Goal: Task Accomplishment & Management: Use online tool/utility

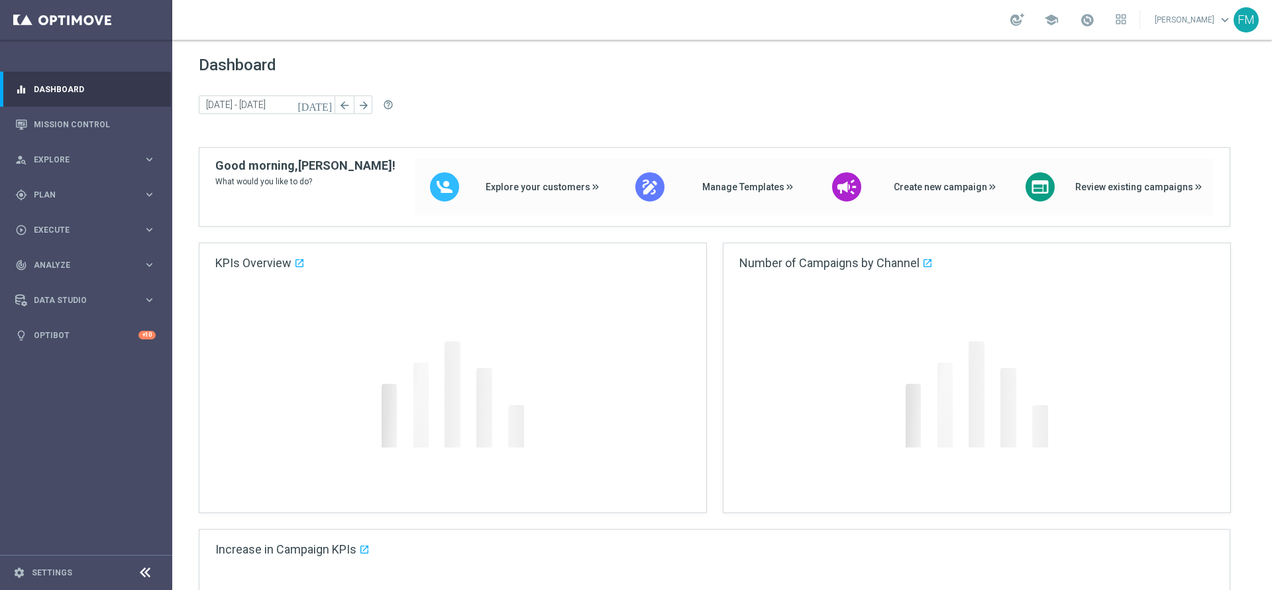
click at [323, 110] on icon "[DATE]" at bounding box center [316, 105] width 36 height 12
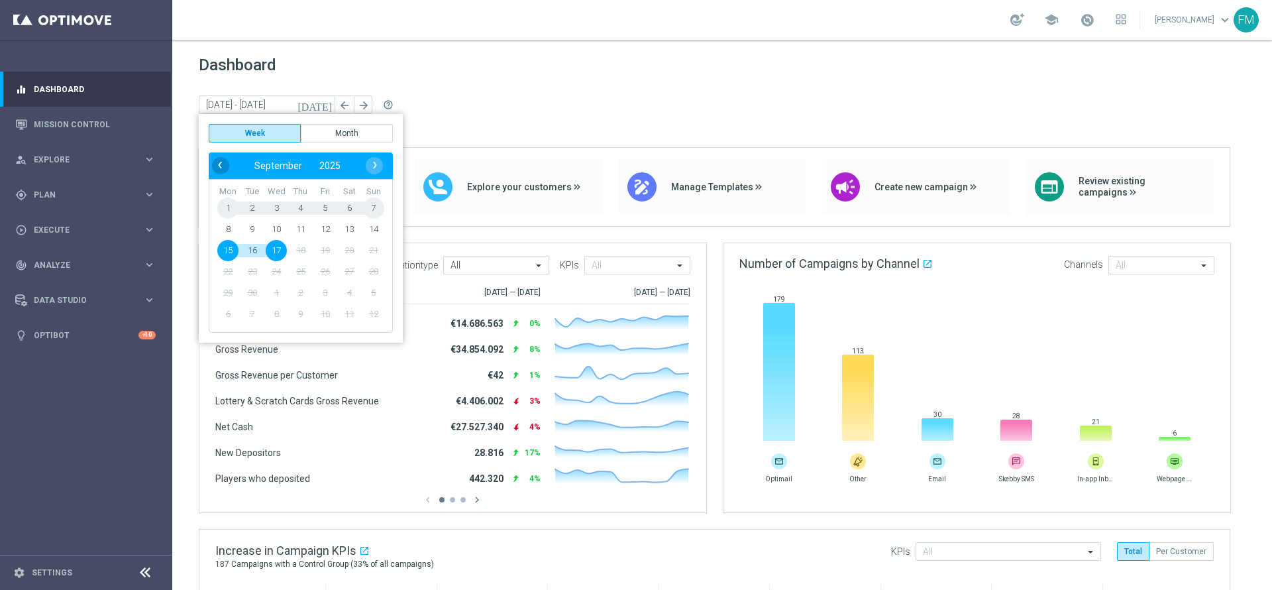
click at [217, 167] on span "‹" at bounding box center [219, 164] width 17 height 17
click at [270, 273] on span "20" at bounding box center [276, 271] width 21 height 21
type input "[DATE] - [DATE]"
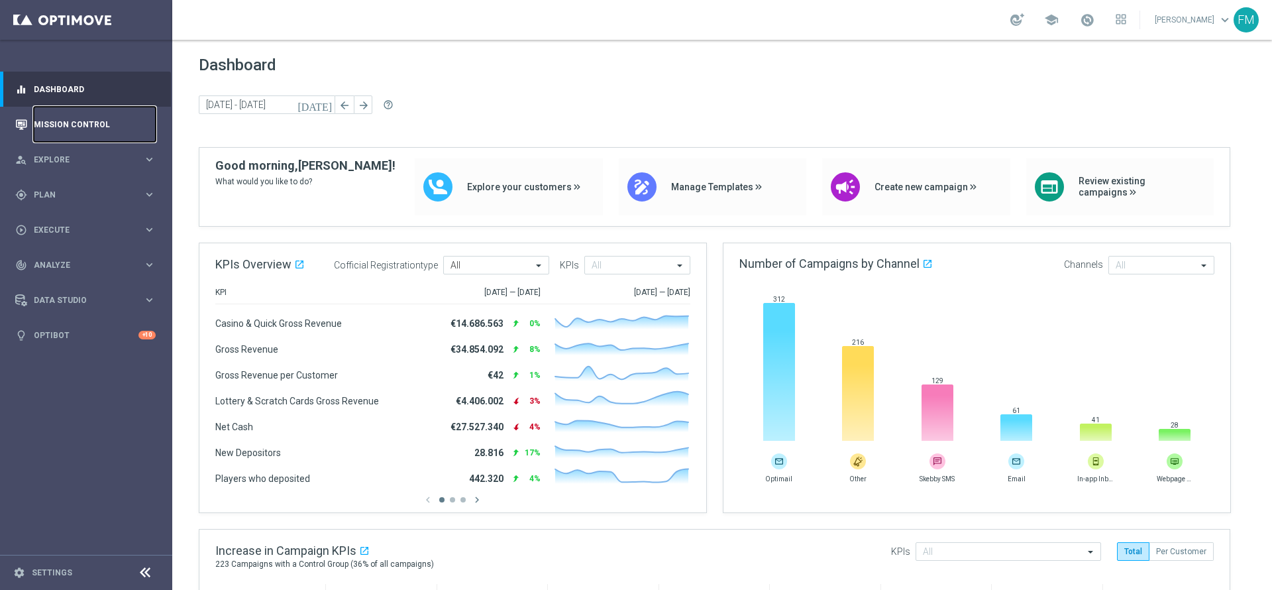
click at [89, 123] on link "Mission Control" at bounding box center [95, 124] width 122 height 35
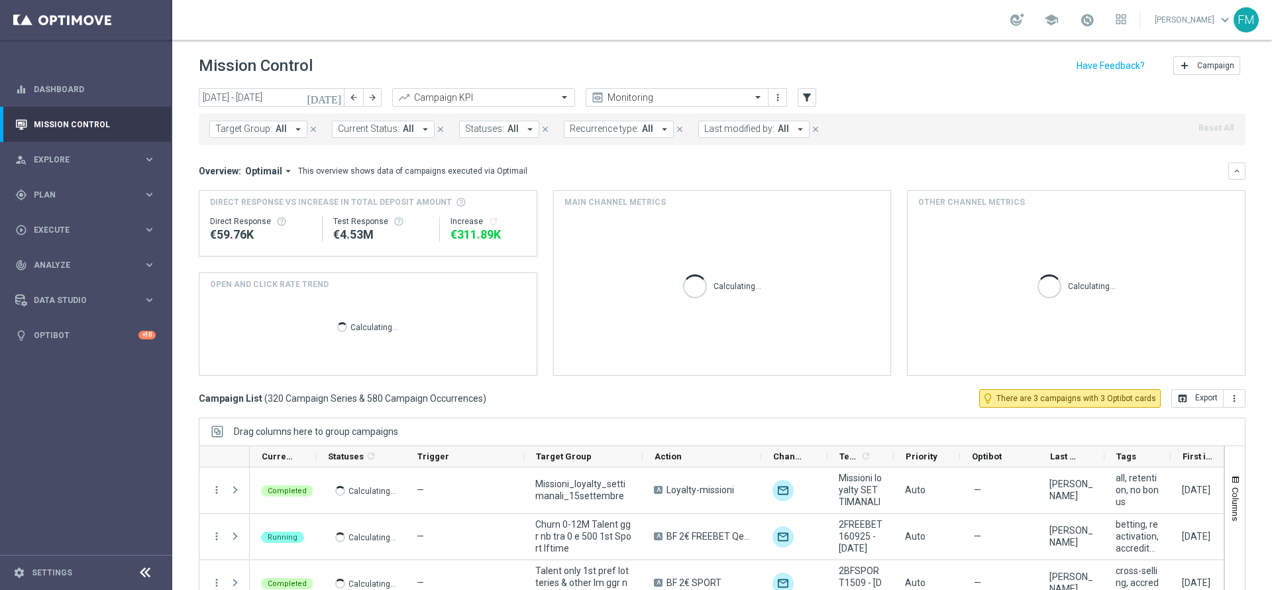
click at [335, 101] on icon "[DATE]" at bounding box center [325, 97] width 36 height 12
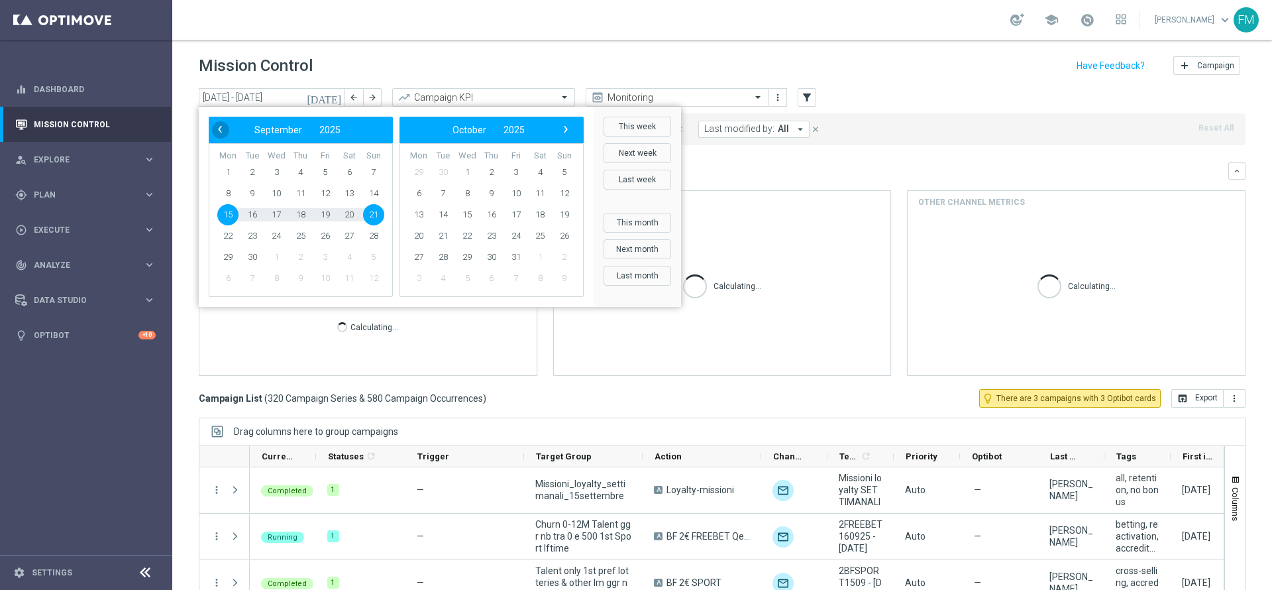
click at [217, 133] on span "‹" at bounding box center [219, 129] width 17 height 17
click at [278, 233] on span "20" at bounding box center [276, 235] width 21 height 21
click at [374, 233] on span "24" at bounding box center [373, 235] width 21 height 21
type input "[DATE] - [DATE]"
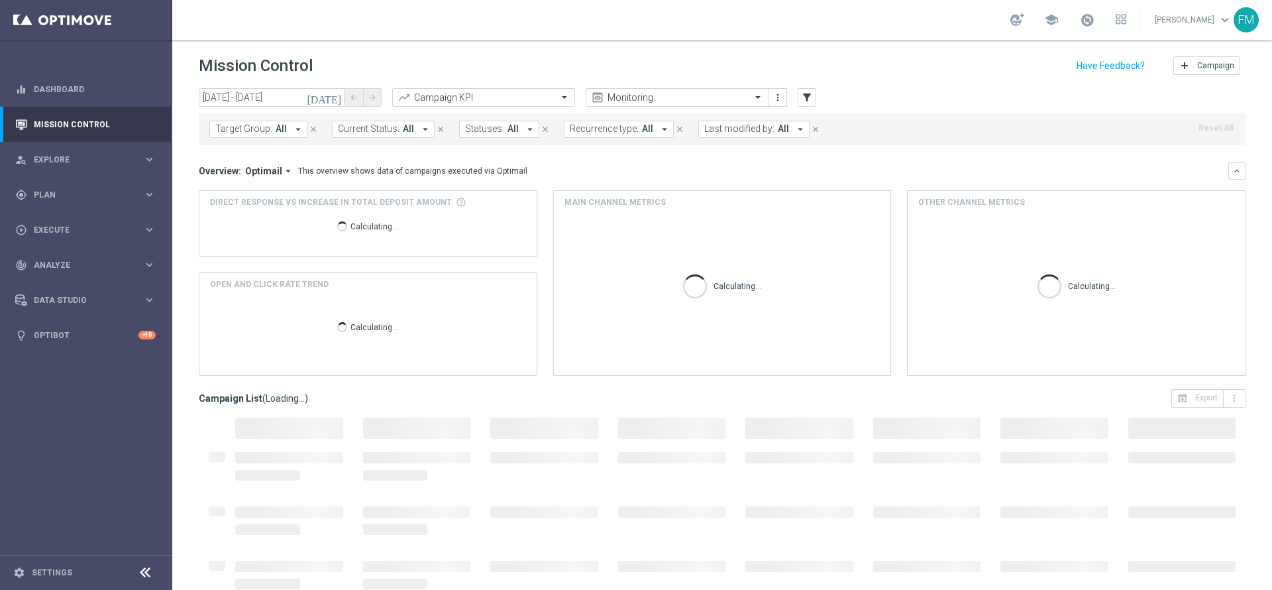
scroll to position [73, 0]
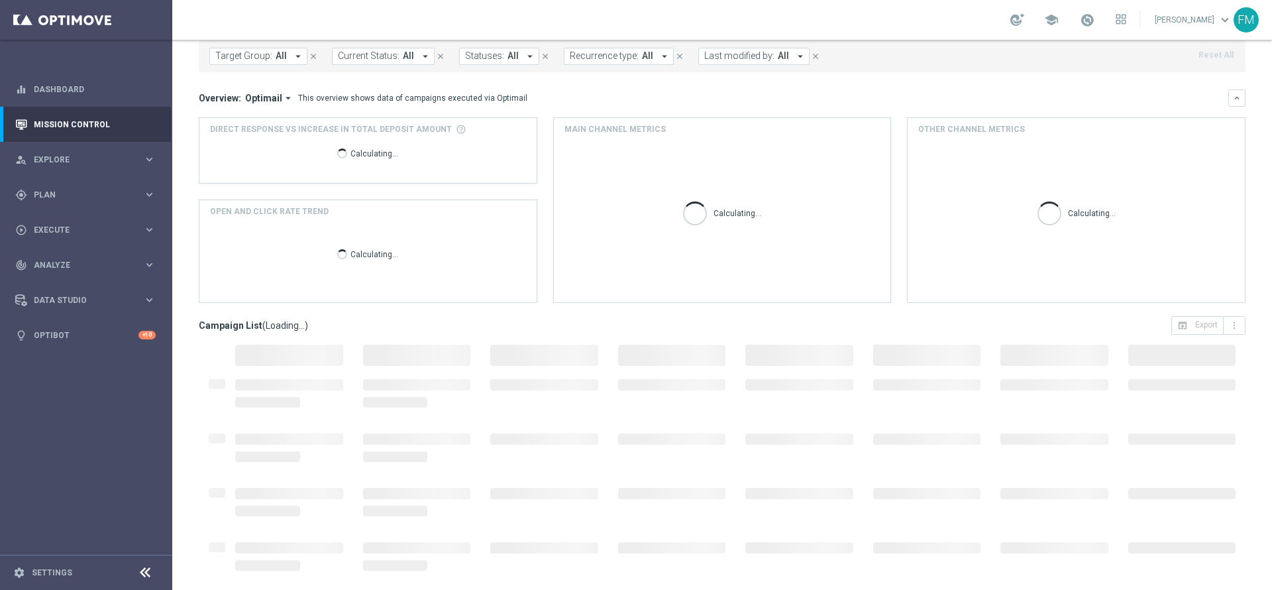
click at [753, 55] on span "Last modified by:" at bounding box center [739, 55] width 70 height 11
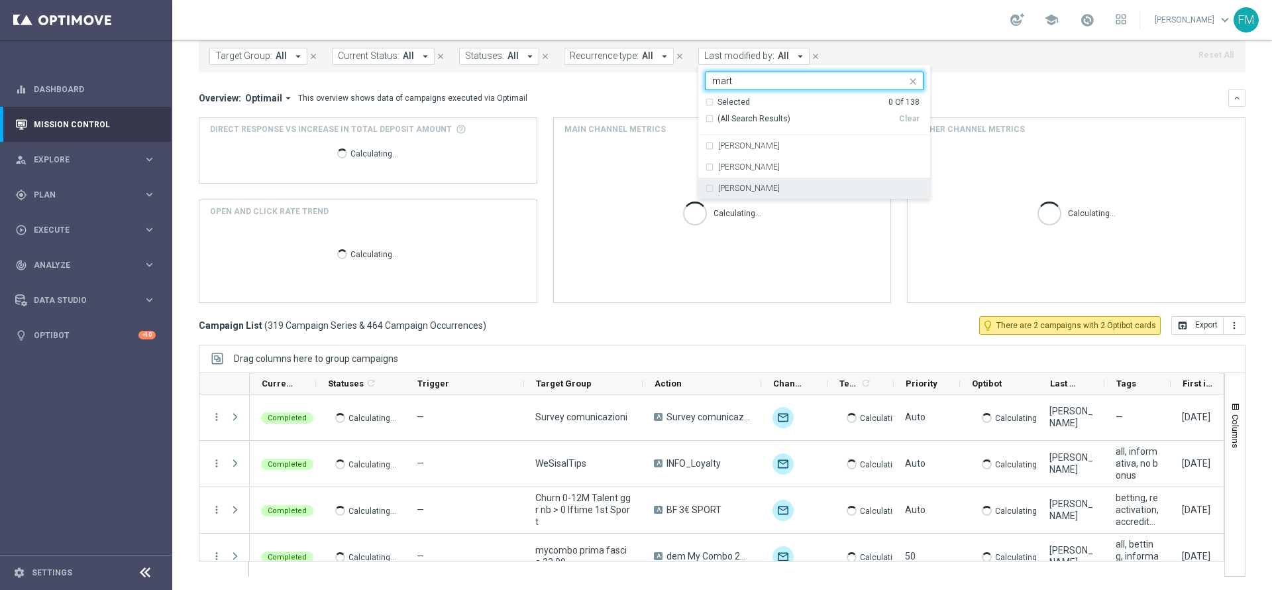
click at [811, 183] on div "[PERSON_NAME]" at bounding box center [814, 188] width 219 height 21
type input "mart"
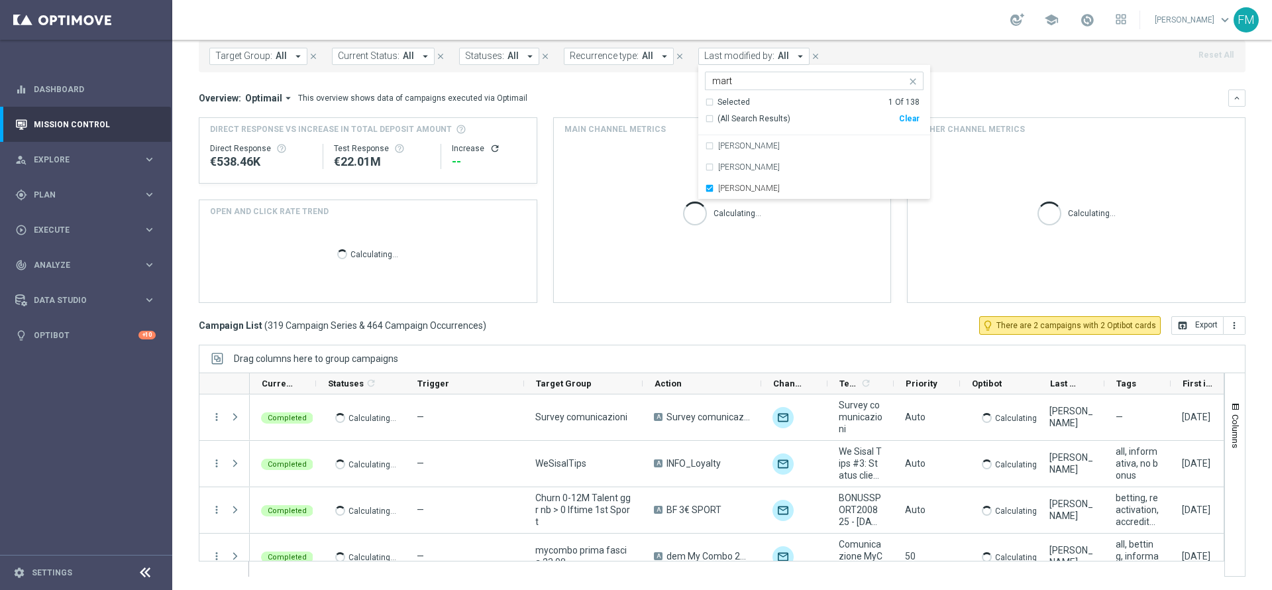
click at [862, 54] on div "Target Group: All arrow_drop_down close Current Status: All arrow_drop_down clo…" at bounding box center [722, 56] width 1047 height 32
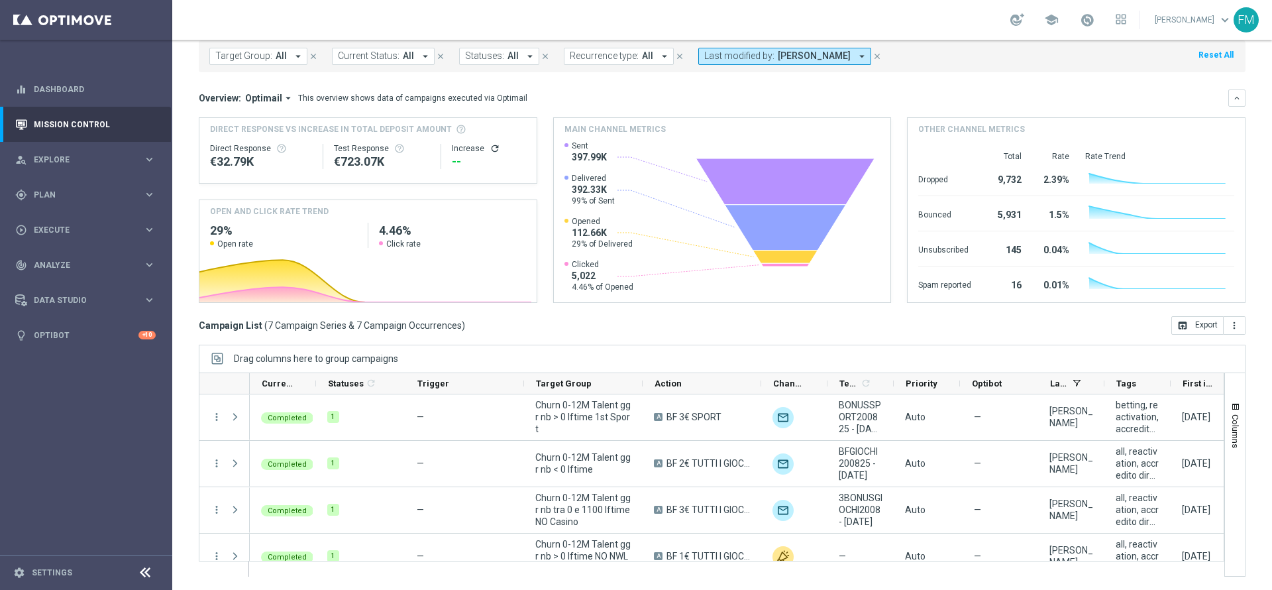
click at [791, 62] on button "Last modified by: [PERSON_NAME] arrow_drop_down" at bounding box center [785, 56] width 173 height 17
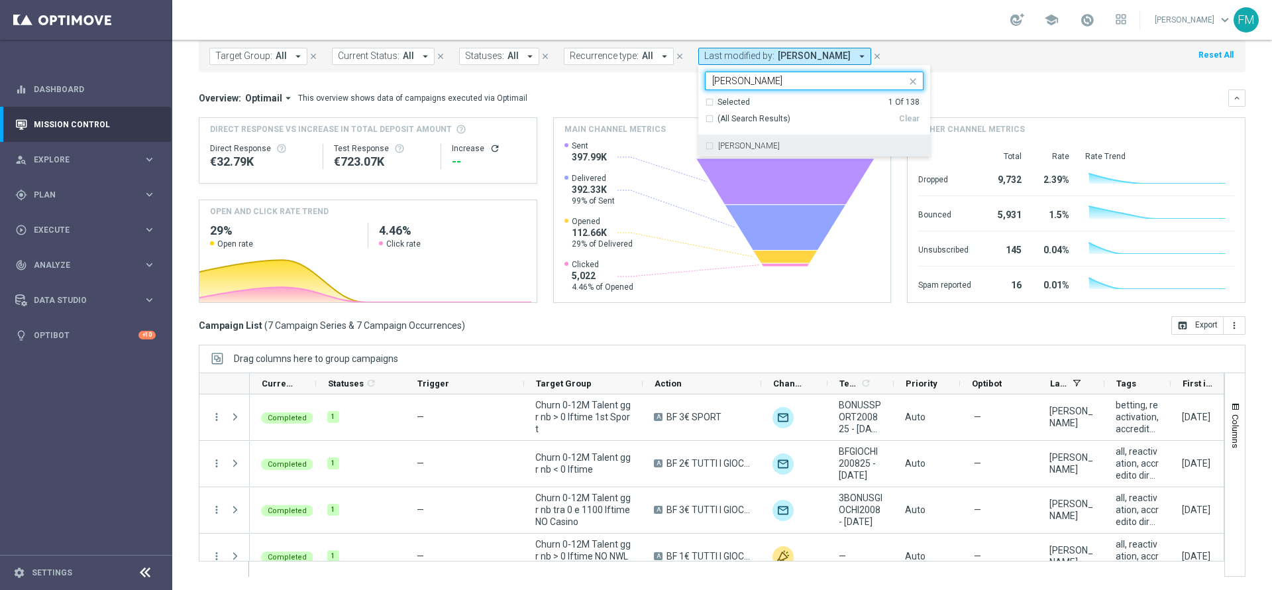
click at [784, 137] on div "[PERSON_NAME]" at bounding box center [814, 145] width 219 height 21
type input "[PERSON_NAME]"
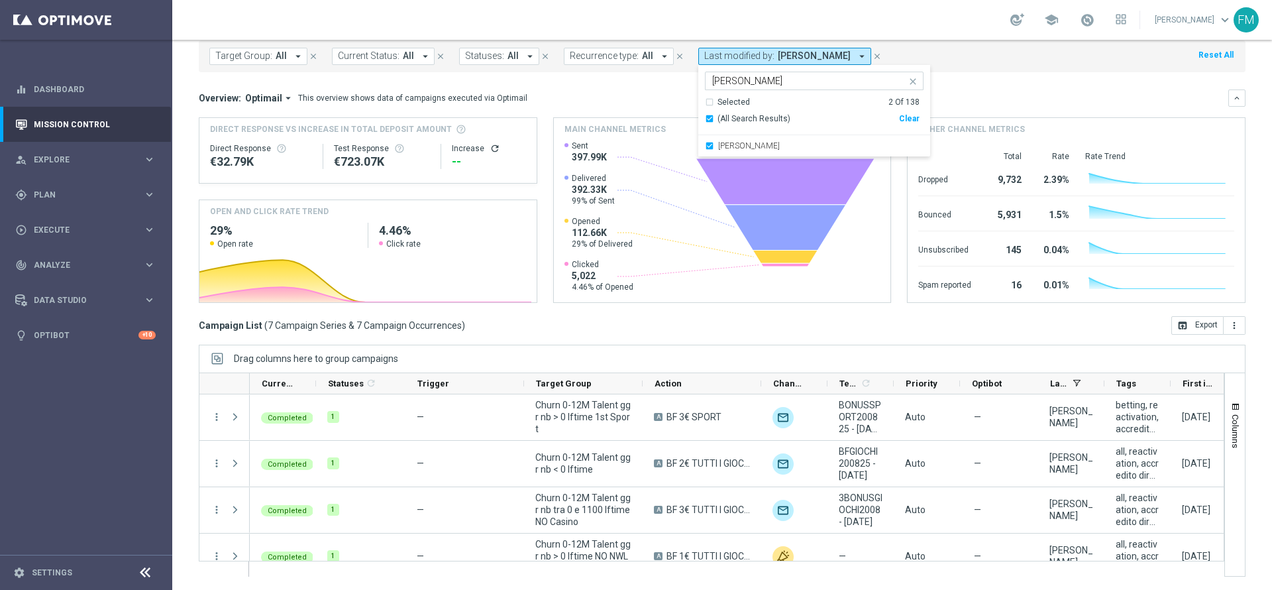
click at [844, 28] on div "school [PERSON_NAME] keyboard_arrow_down FM" at bounding box center [722, 20] width 1100 height 40
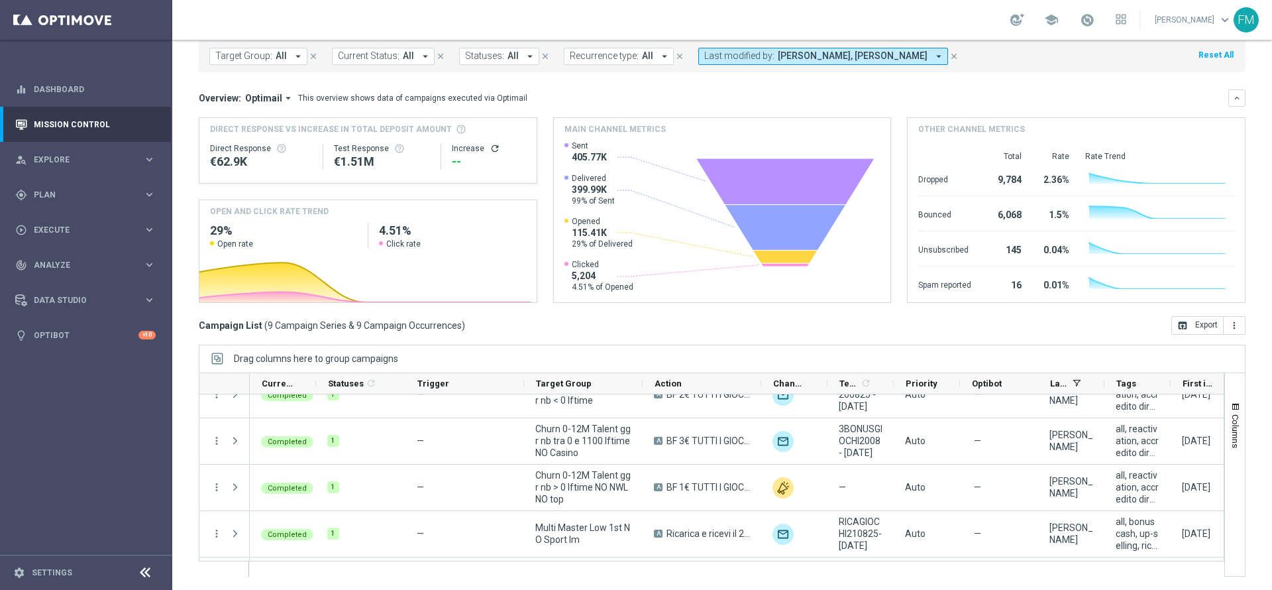
scroll to position [0, 0]
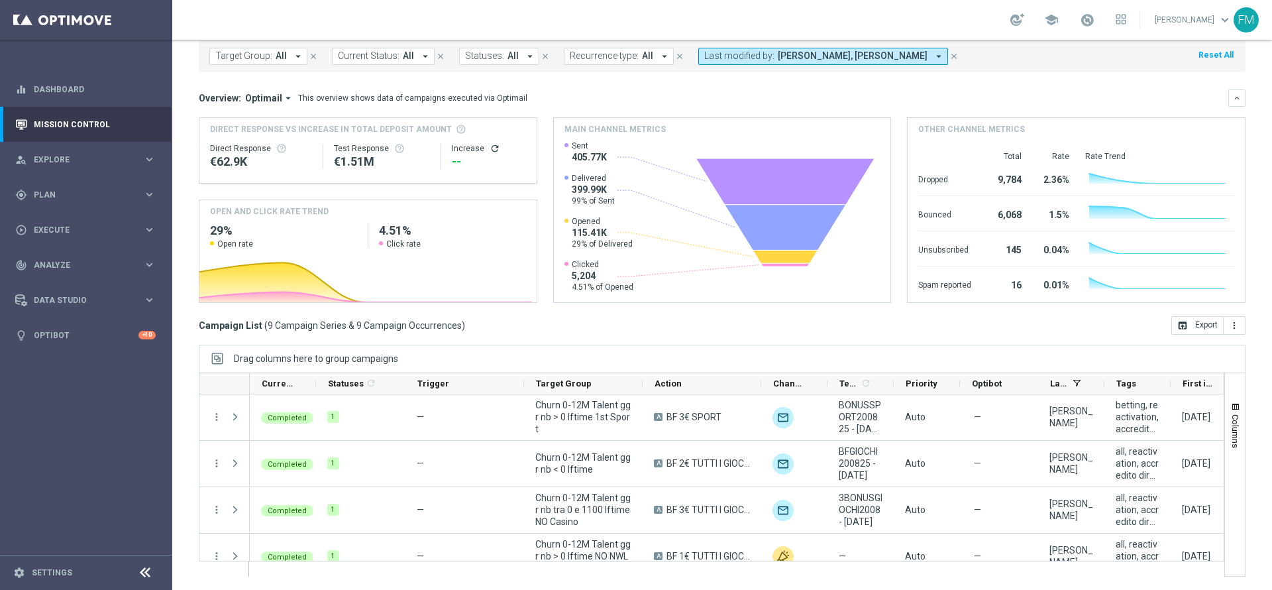
click at [915, 60] on span "[PERSON_NAME], [PERSON_NAME]" at bounding box center [853, 55] width 150 height 11
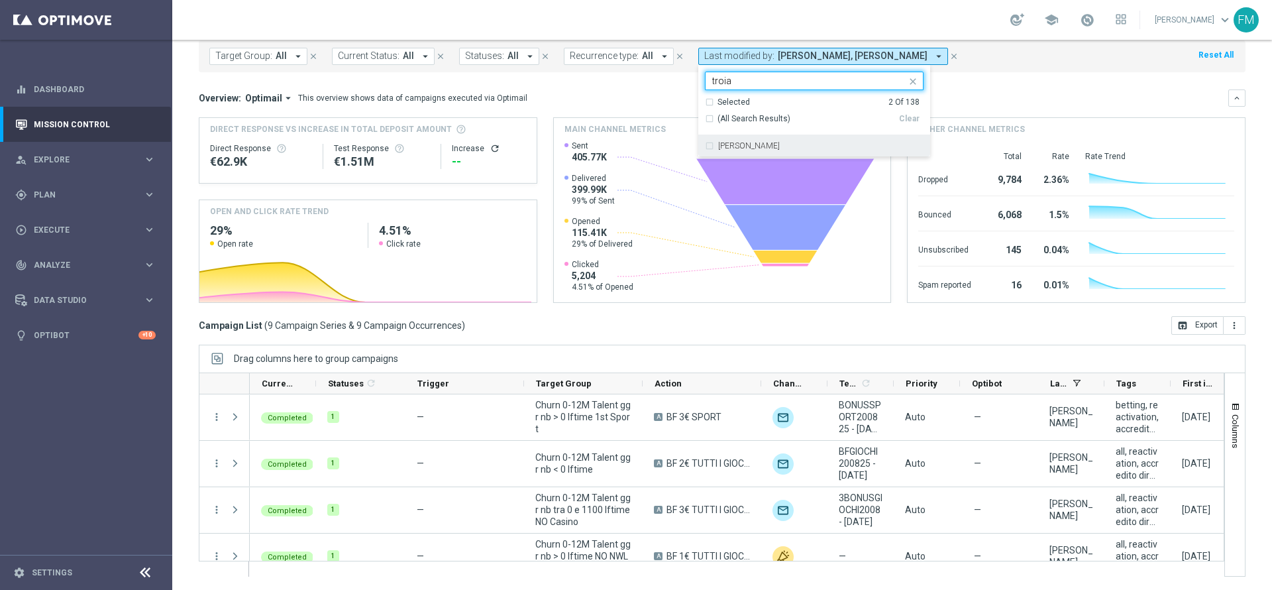
click at [796, 139] on div "[PERSON_NAME]" at bounding box center [814, 145] width 219 height 21
type input "troia"
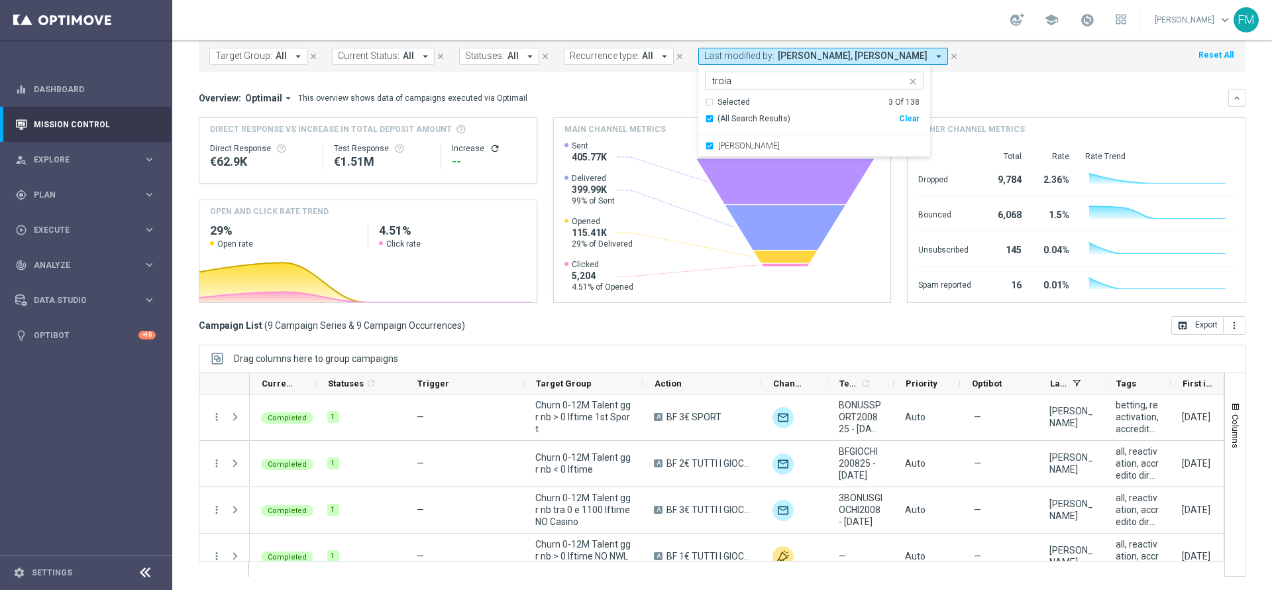
click at [811, 17] on div "school [PERSON_NAME] keyboard_arrow_down FM" at bounding box center [722, 20] width 1100 height 40
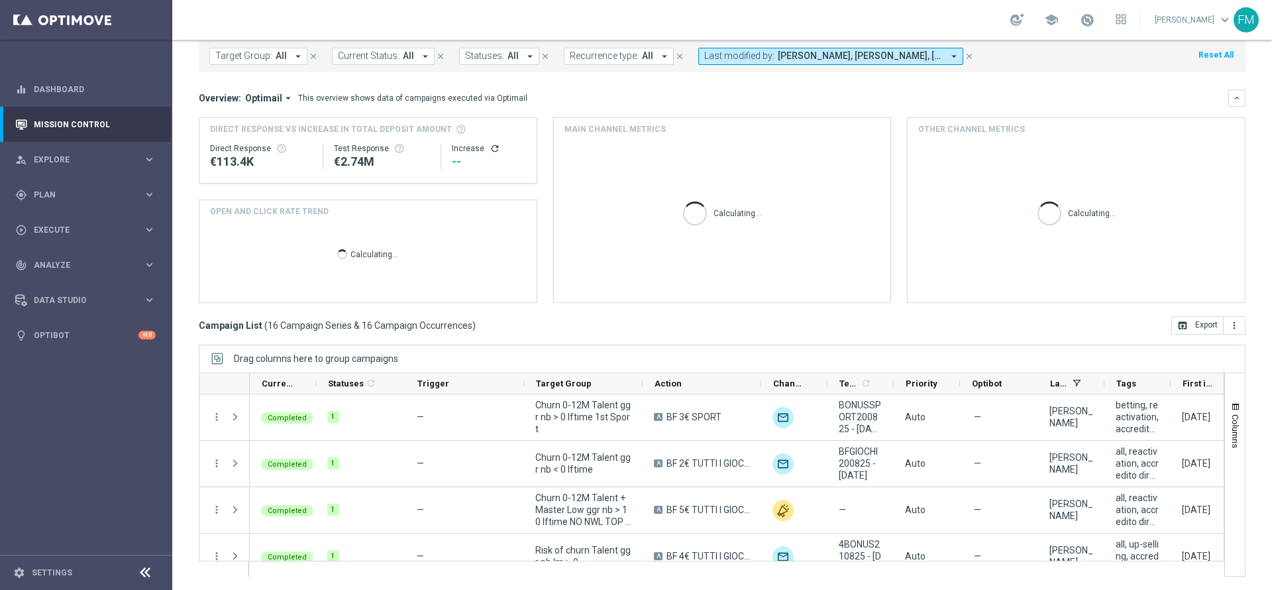
click at [818, 61] on span "[PERSON_NAME], [PERSON_NAME], [PERSON_NAME]" at bounding box center [860, 55] width 165 height 11
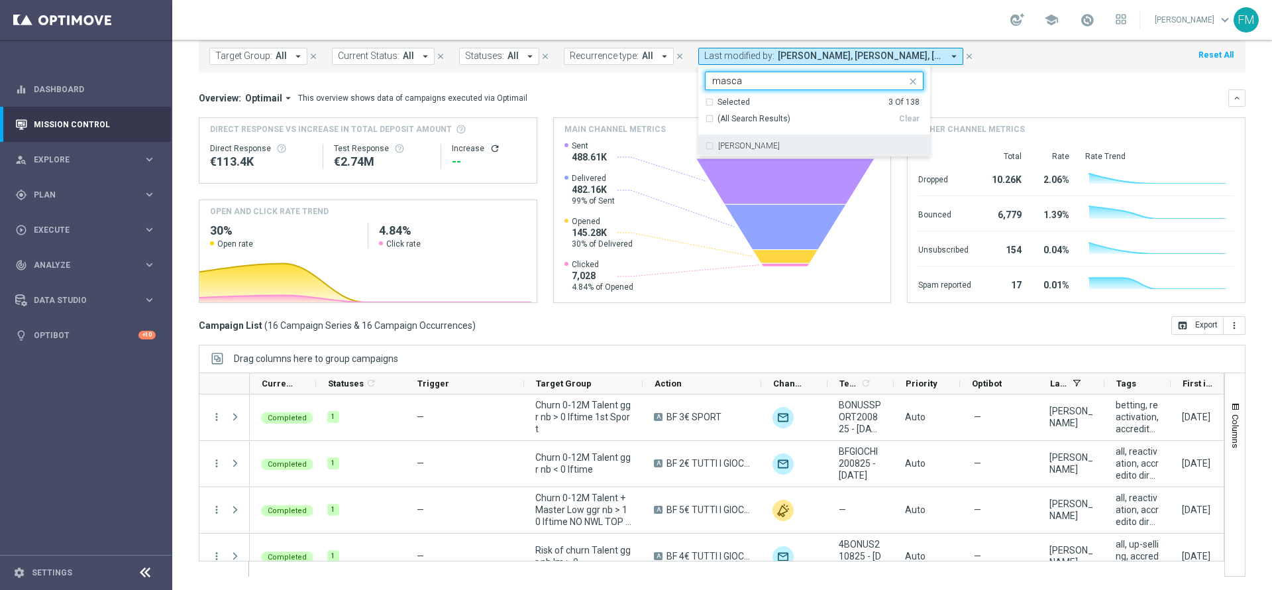
click at [815, 153] on div "[PERSON_NAME]" at bounding box center [814, 145] width 219 height 21
type input "masca"
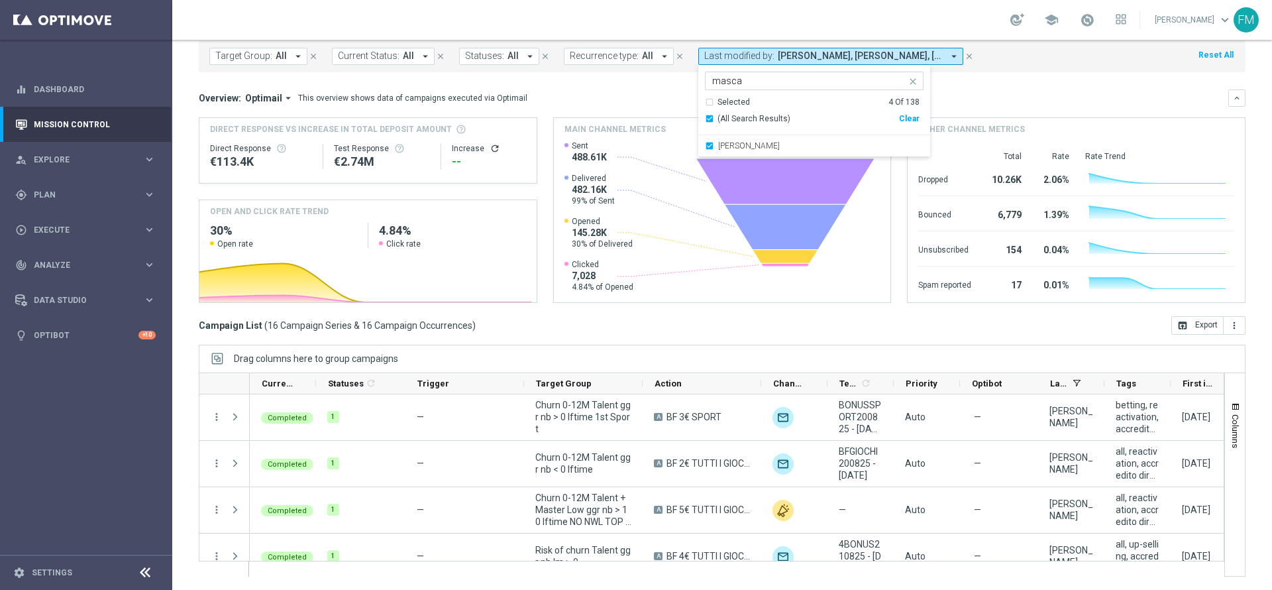
click at [848, 25] on div "school [PERSON_NAME] keyboard_arrow_down FM" at bounding box center [722, 20] width 1100 height 40
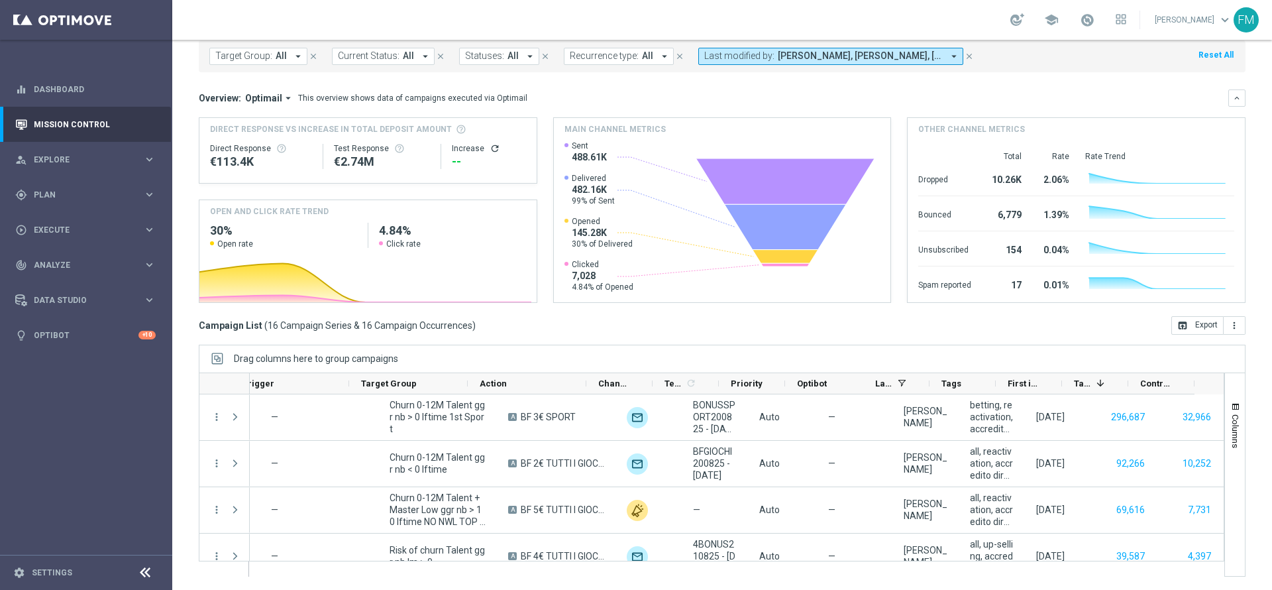
click at [873, 55] on span "[PERSON_NAME], [PERSON_NAME], [PERSON_NAME], [PERSON_NAME]" at bounding box center [860, 55] width 165 height 11
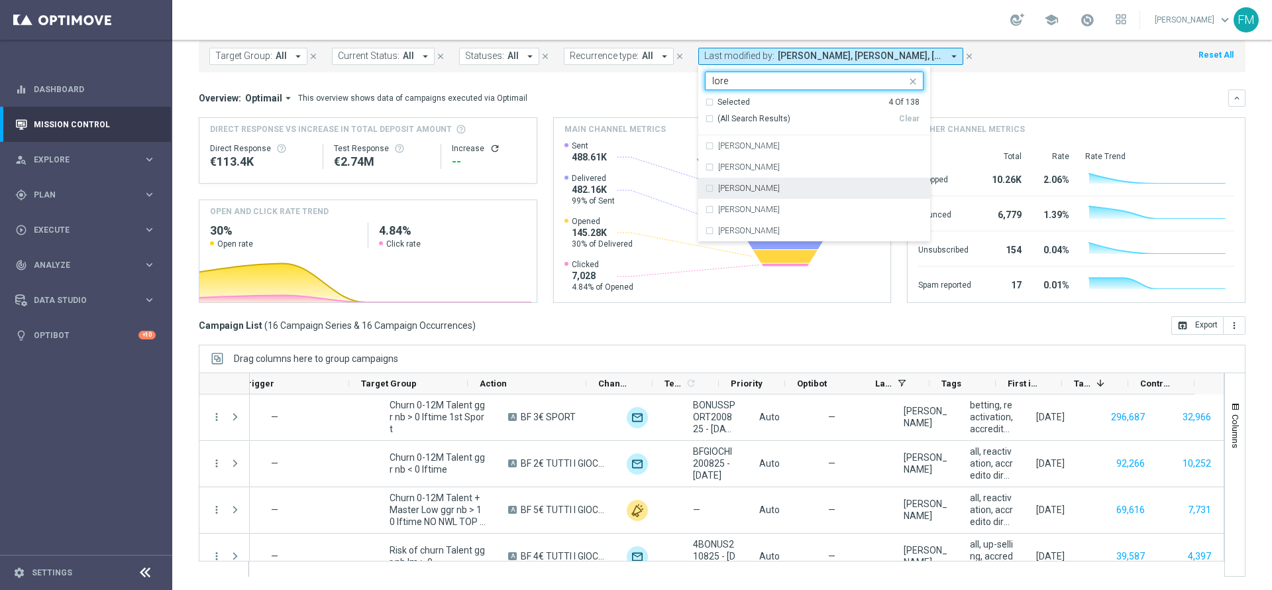
click at [726, 180] on div "[PERSON_NAME]" at bounding box center [814, 188] width 219 height 21
type input "lore"
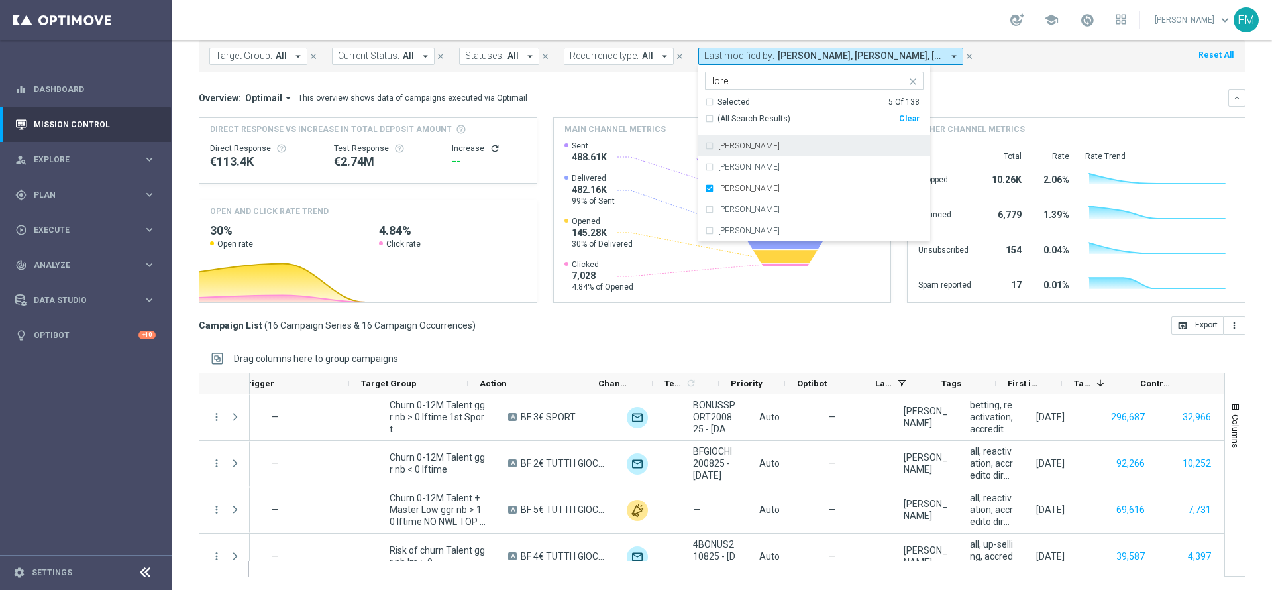
click at [826, 21] on div "school [PERSON_NAME] keyboard_arrow_down FM" at bounding box center [722, 20] width 1100 height 40
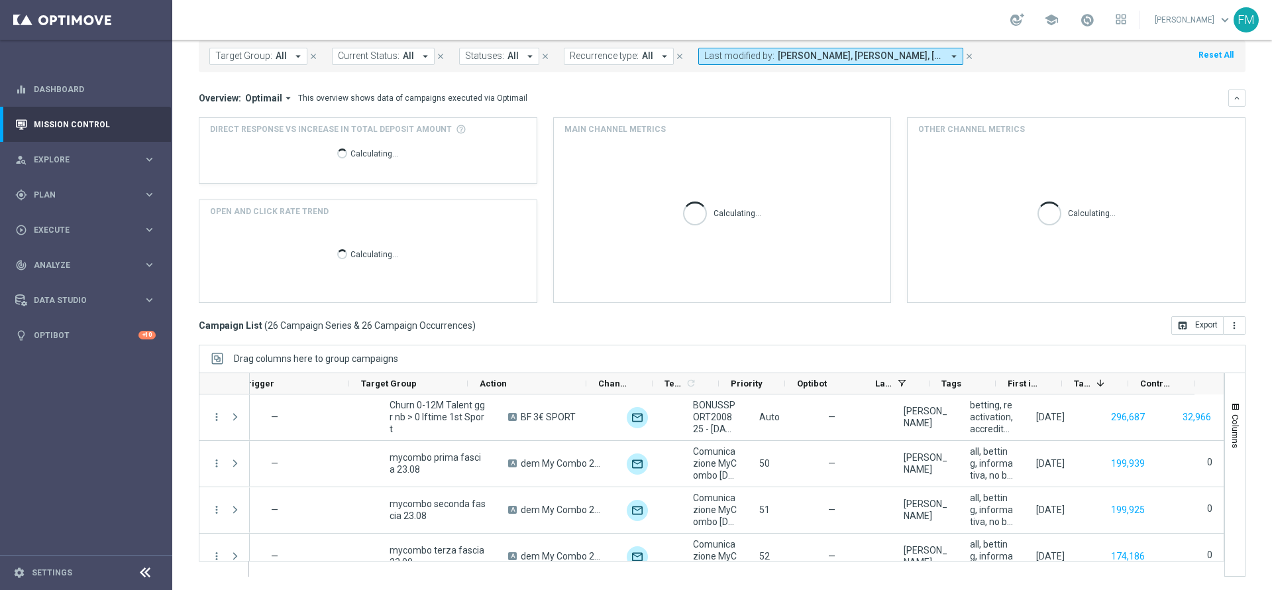
click at [830, 64] on button "Last modified by: [PERSON_NAME], [PERSON_NAME], [PERSON_NAME], [PERSON_NAME], […" at bounding box center [831, 56] width 265 height 17
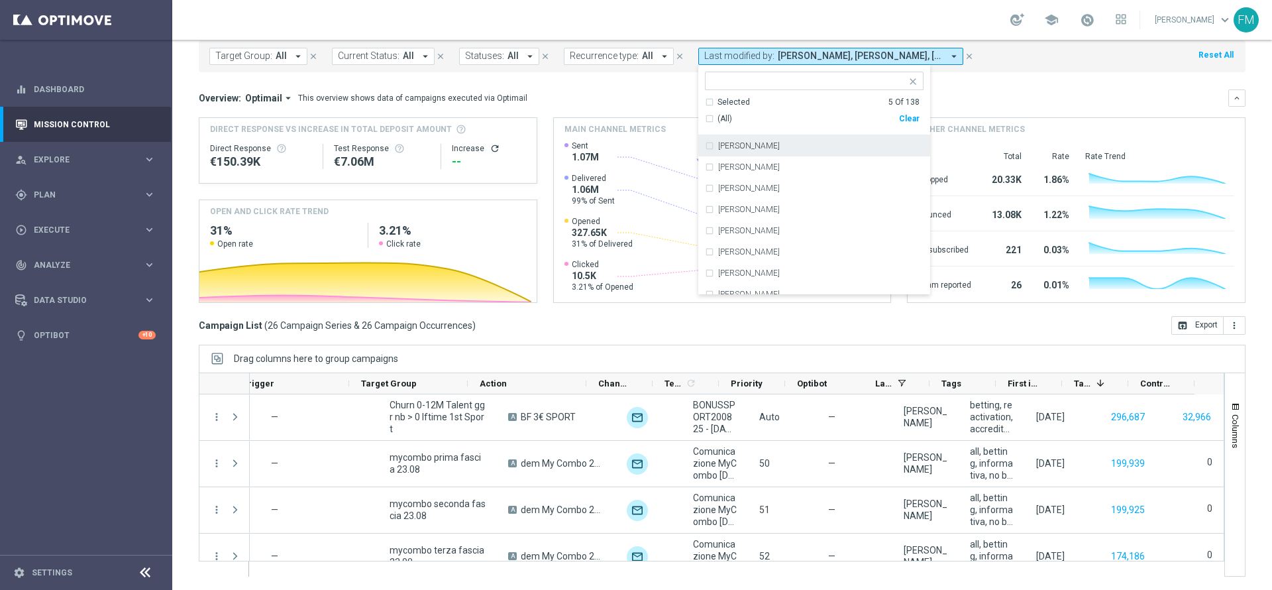
click at [1072, 64] on div "Target Group: All arrow_drop_down close Current Status: All arrow_drop_down clo…" at bounding box center [722, 56] width 1047 height 32
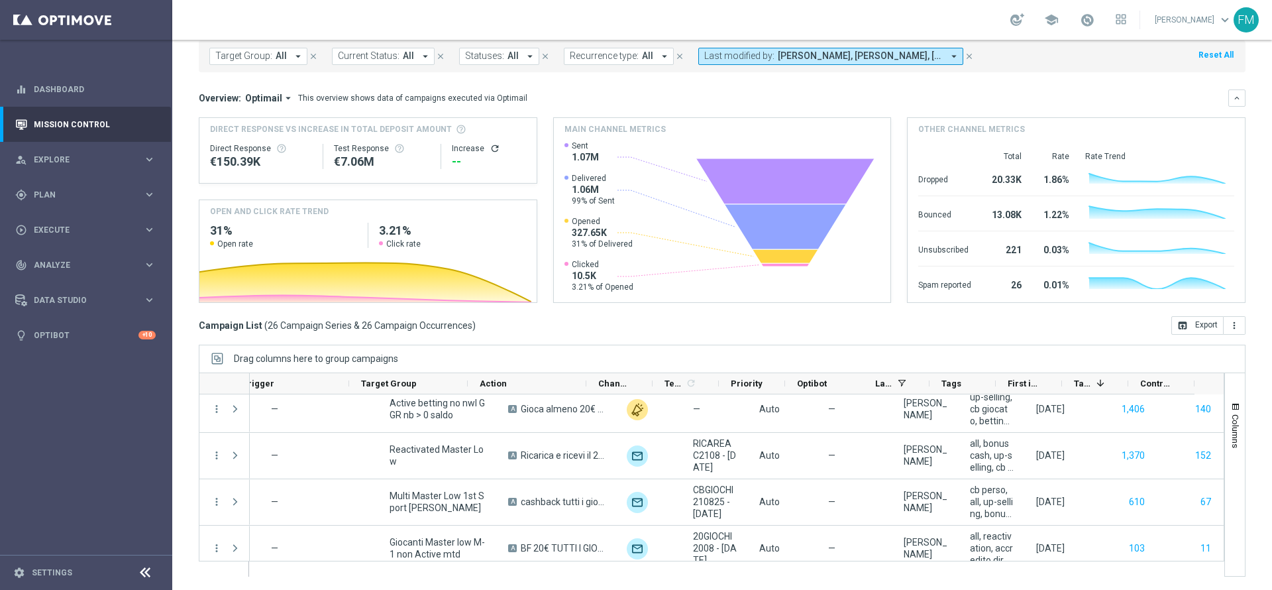
scroll to position [1040, 0]
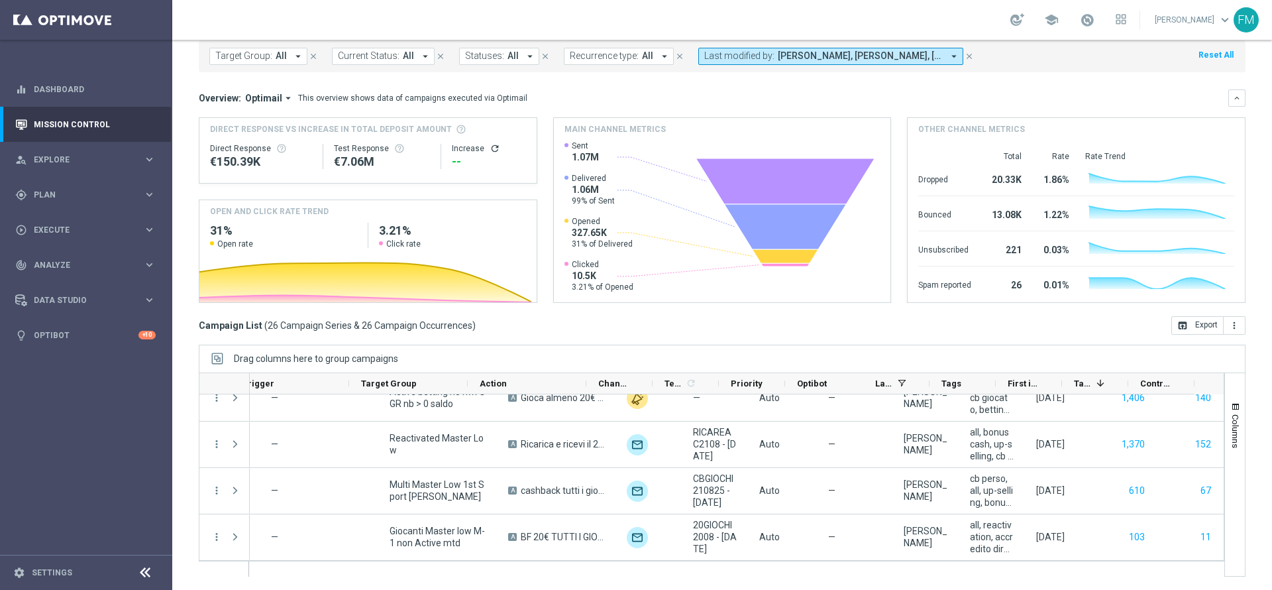
click at [825, 55] on span "[PERSON_NAME], [PERSON_NAME], [PERSON_NAME], [PERSON_NAME], [PERSON_NAME]" at bounding box center [860, 55] width 165 height 11
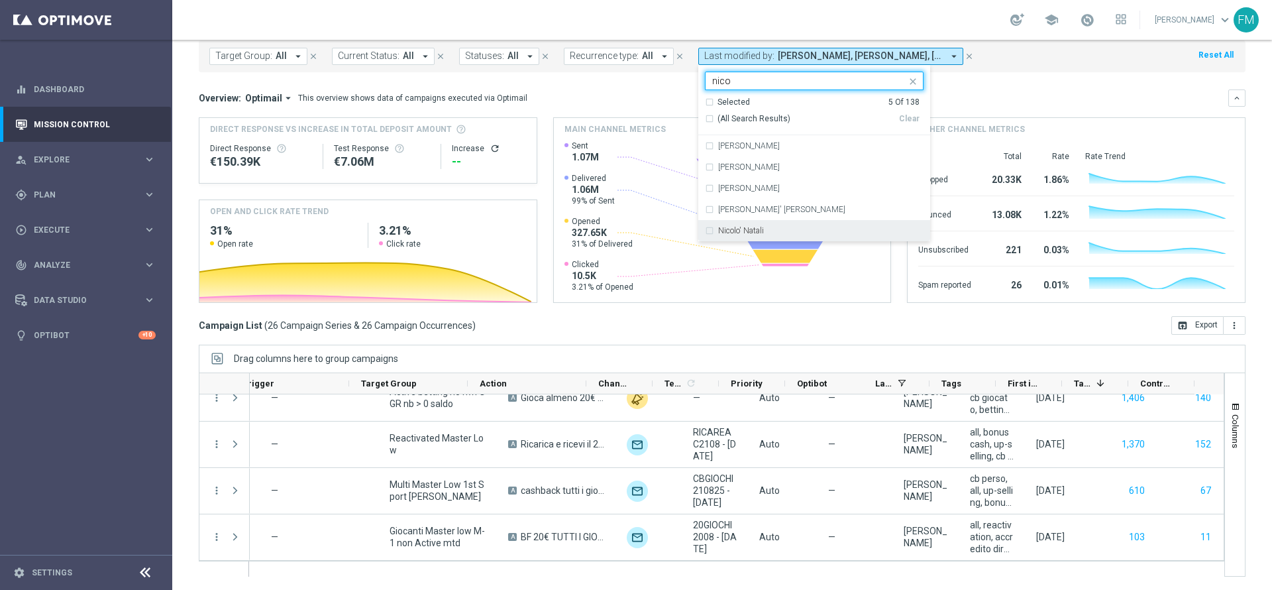
click at [757, 228] on div "Nicolo' Natali" at bounding box center [820, 231] width 205 height 8
type input "nico"
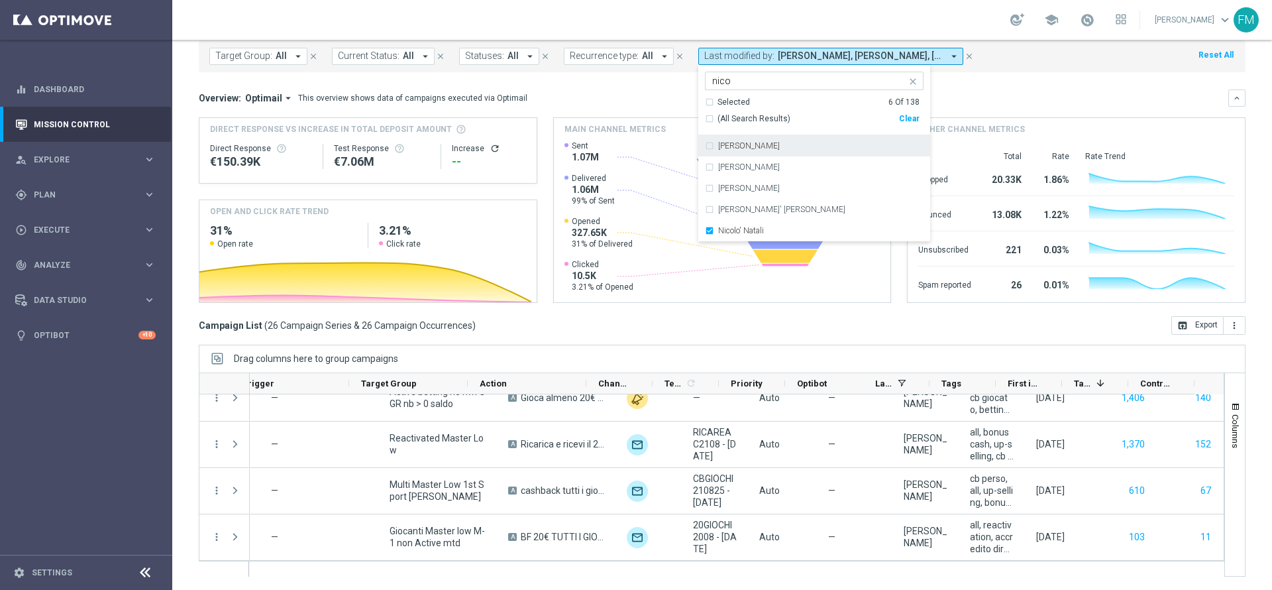
click at [812, 29] on div "school [PERSON_NAME] keyboard_arrow_down FM" at bounding box center [722, 20] width 1100 height 40
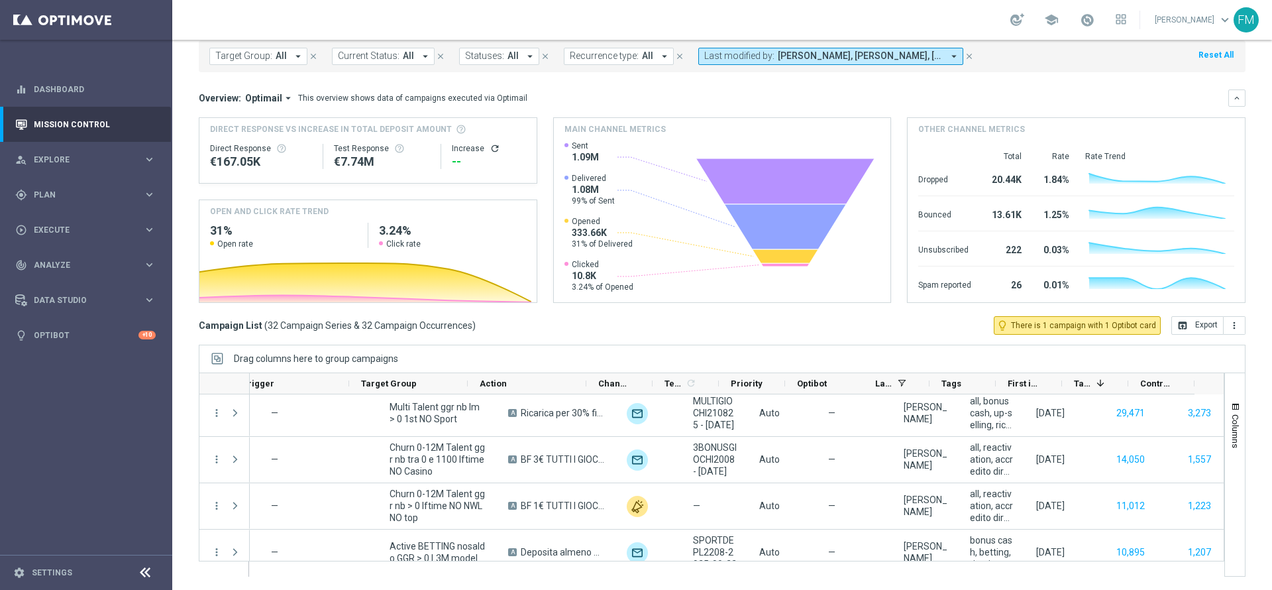
scroll to position [358, 0]
